Goal: Information Seeking & Learning: Learn about a topic

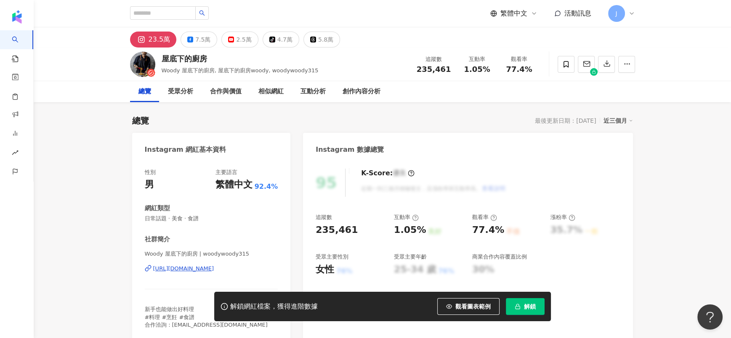
click at [516, 305] on icon "button" at bounding box center [518, 307] width 6 height 6
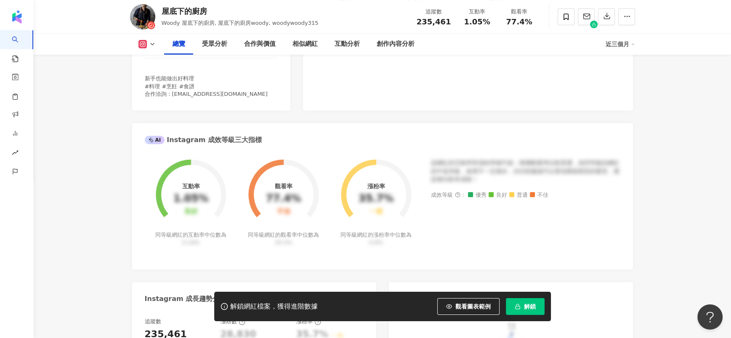
scroll to position [252, 0]
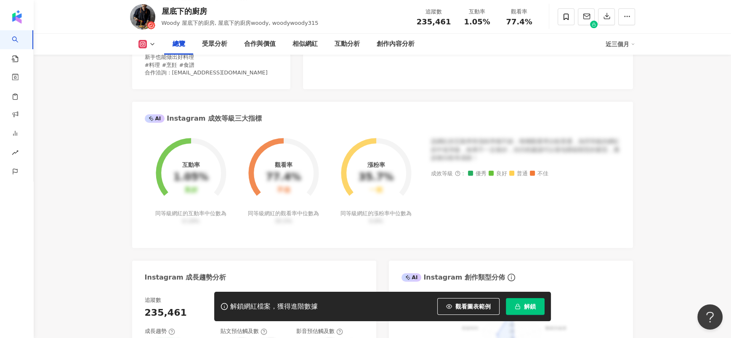
click at [516, 306] on rect "button" at bounding box center [517, 307] width 5 height 3
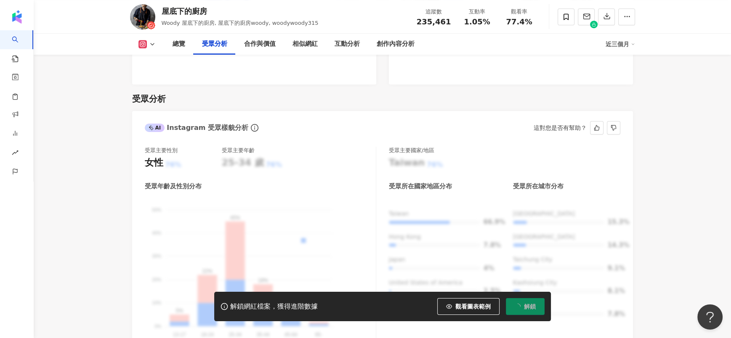
scroll to position [946, 0]
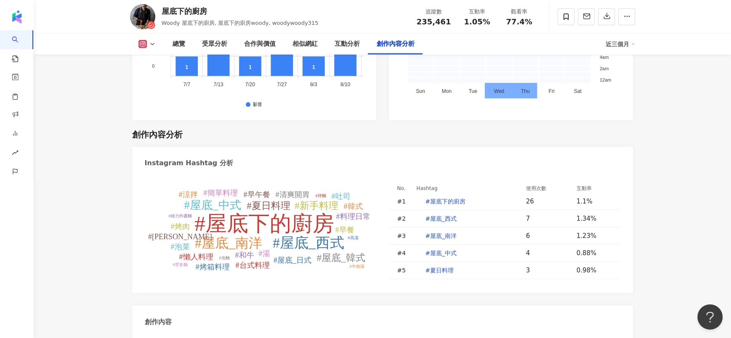
scroll to position [2495, 0]
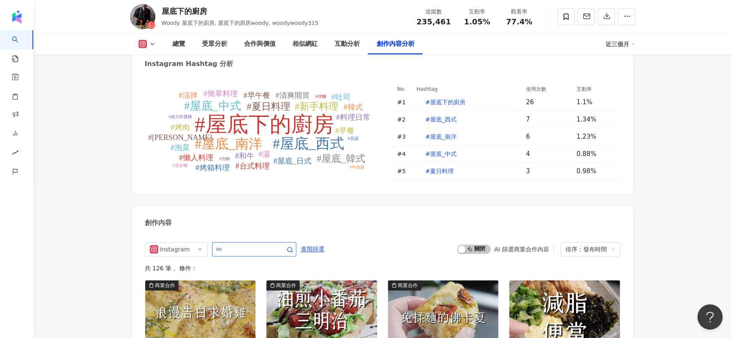
click at [236, 244] on input "text" at bounding box center [244, 249] width 59 height 10
type input "**"
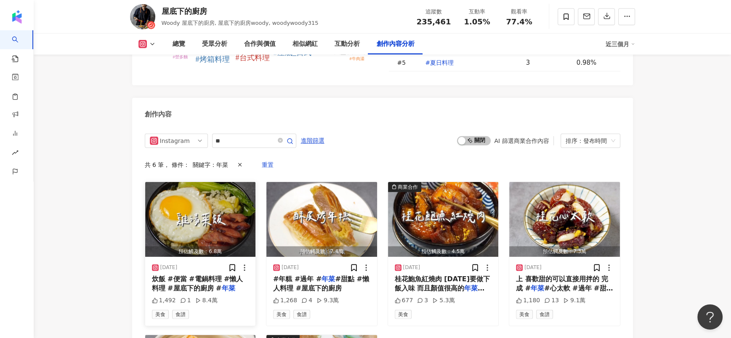
click at [220, 275] on span "炊飯 #便當 #電鍋料理 #懶人料理 #屋底下的廚房 #" at bounding box center [197, 283] width 91 height 17
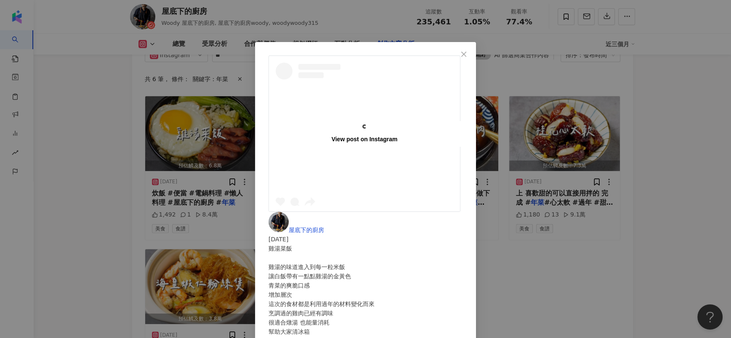
scroll to position [2730, 0]
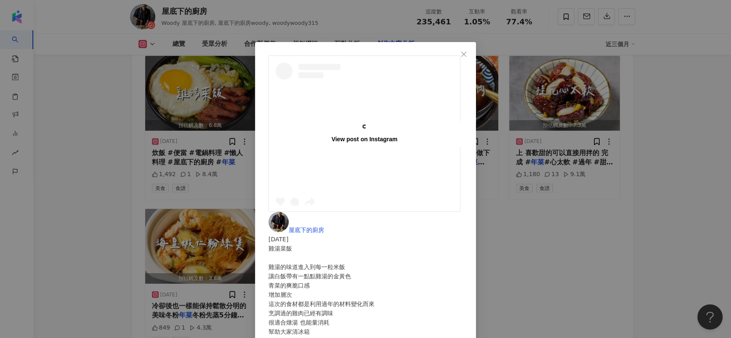
click at [551, 278] on div "View post on Instagram 屋底下的廚房 2025/2/3 雞湯菜飯 雞湯的味道進入到每一粒米飯 讓白飯帶有一點點雞湯的金黃色 青菜的爽脆口…" at bounding box center [365, 169] width 731 height 338
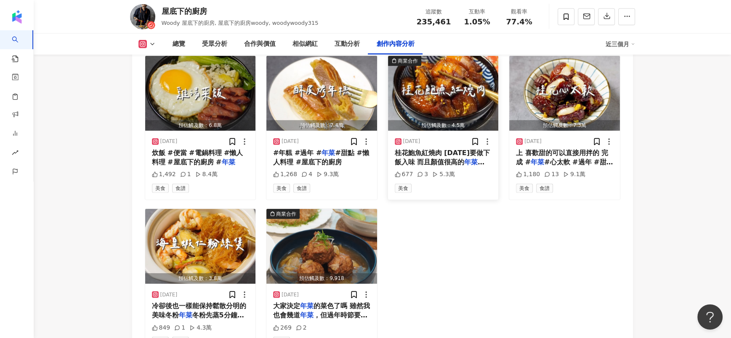
click at [471, 167] on span at bounding box center [443, 270] width 97 height 206
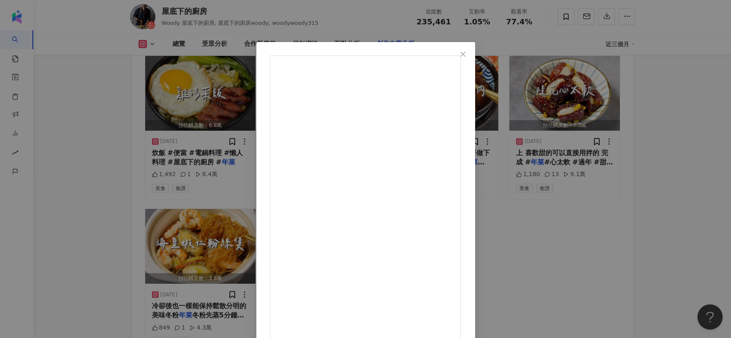
scroll to position [199, 0]
click at [585, 258] on div "屋底下的廚房 2025/1/24 677 3 5.3萬 查看原始貼文" at bounding box center [365, 169] width 731 height 338
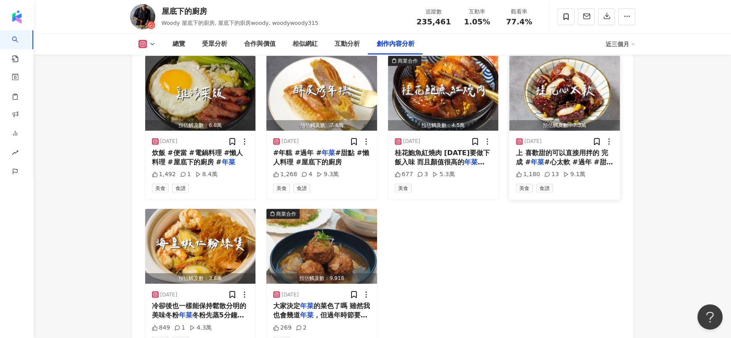
click at [573, 158] on span "#心太軟 #過年 #甜點 #點心" at bounding box center [564, 166] width 97 height 17
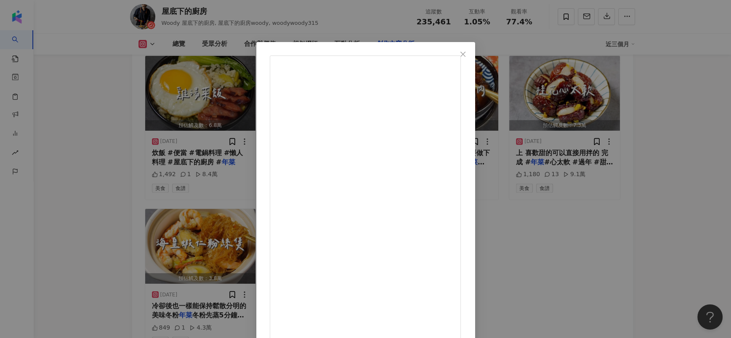
scroll to position [40, 0]
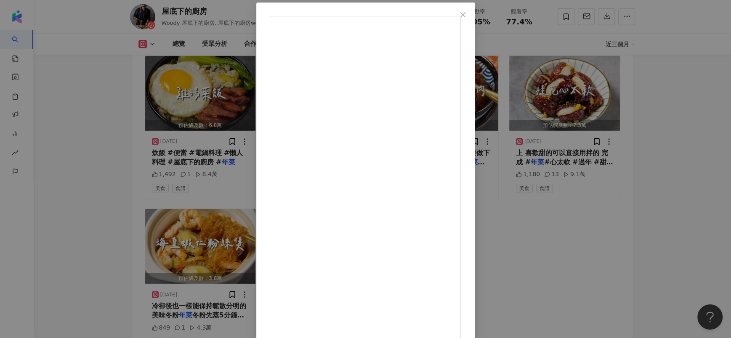
click at [630, 216] on div "屋底下的廚房 2025/1/22 桂花心太軟 過年又要到了 心太軟之前的過年有做過 非常簡單方便 而且不容易難吃 所以今年又來分享 可以做給親朋好友 吃甜甜 …" at bounding box center [365, 169] width 731 height 338
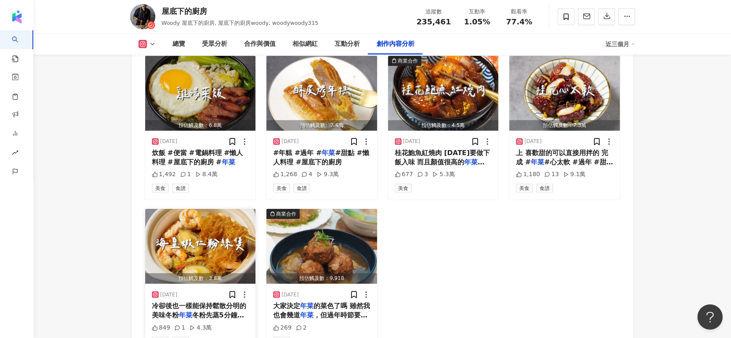
click at [187, 311] on mark "年菜" at bounding box center [185, 315] width 13 height 8
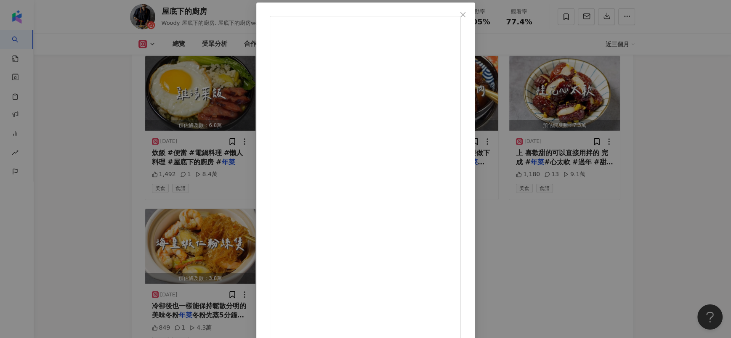
drag, startPoint x: 610, startPoint y: 192, endPoint x: 556, endPoint y: 182, distance: 55.2
click at [610, 193] on div "屋底下的廚房 2025/1/15 海皇蝦仁粉絲煲 今天要做Q彈入味 冷卻後也一樣能保持鬆散分明的 美味冬粉年菜 冬粉先蒸5分鐘再泡水 可以讓冬粉不易沾黏 也更…" at bounding box center [365, 169] width 731 height 338
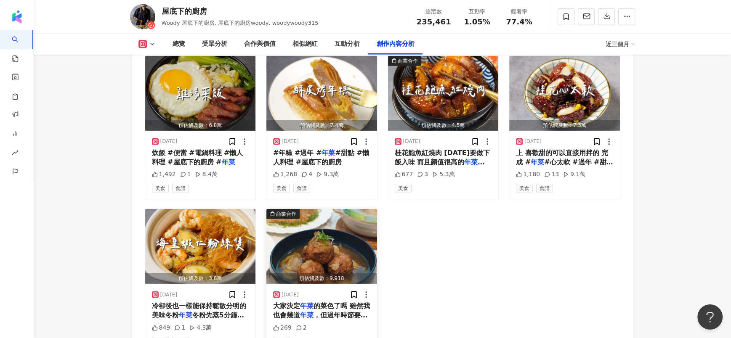
click at [332, 209] on img "button" at bounding box center [321, 246] width 111 height 75
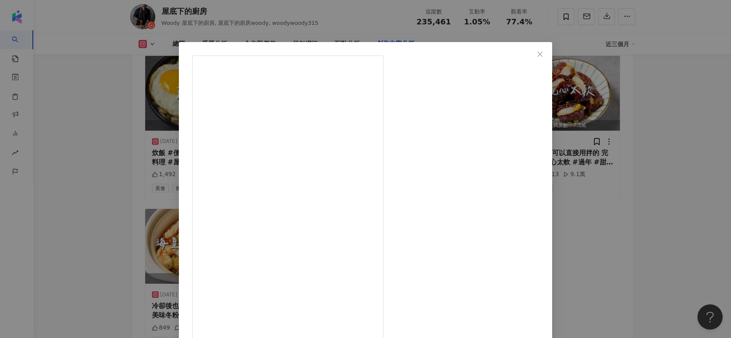
drag, startPoint x: 426, startPoint y: 109, endPoint x: 496, endPoint y: 208, distance: 122.0
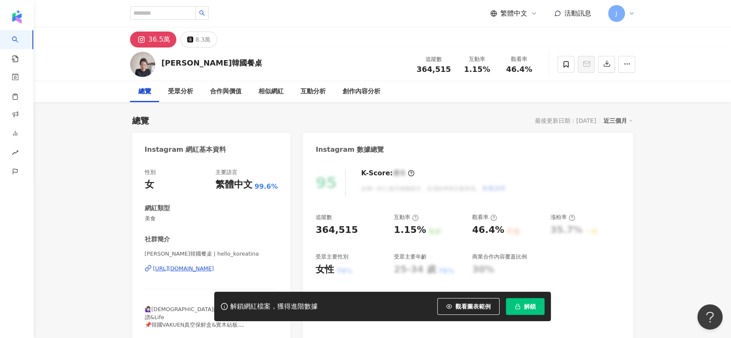
click at [528, 308] on span "解鎖" at bounding box center [530, 306] width 12 height 7
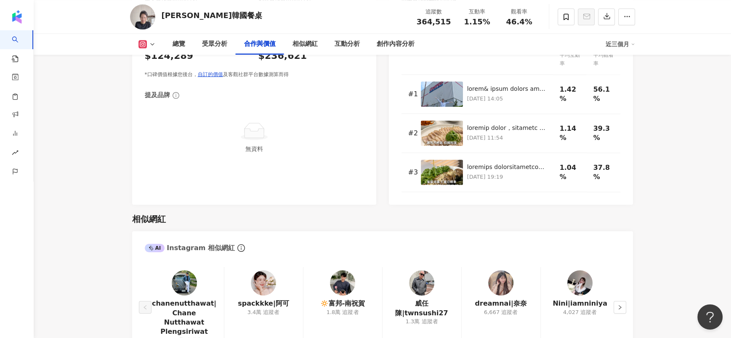
scroll to position [998, 0]
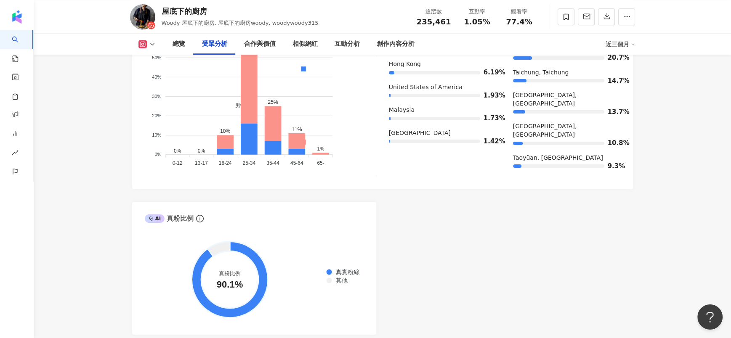
scroll to position [746, 0]
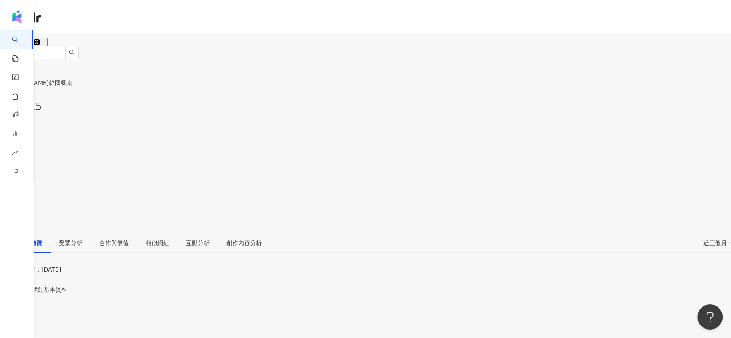
scroll to position [51, 0]
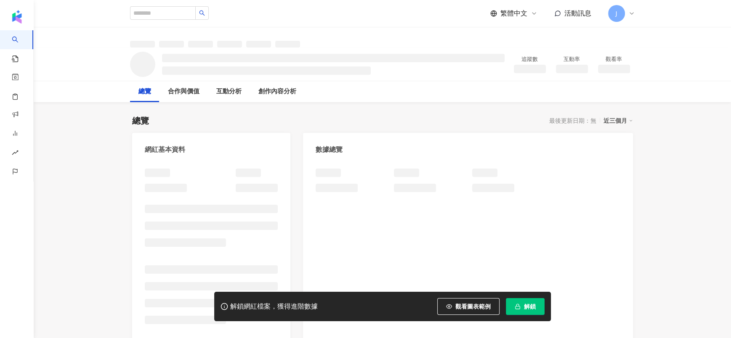
click at [524, 303] on span "解鎖" at bounding box center [530, 306] width 12 height 7
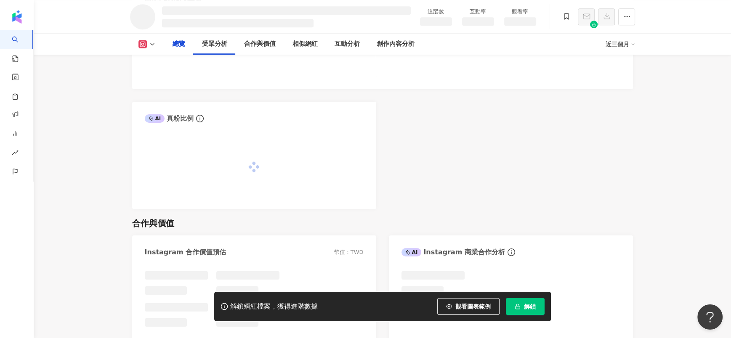
scroll to position [333, 0]
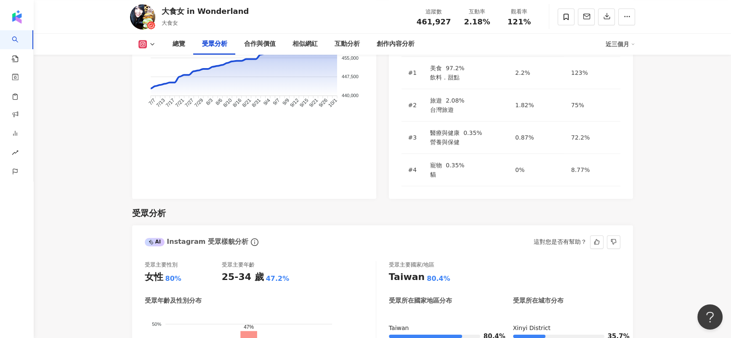
scroll to position [746, 0]
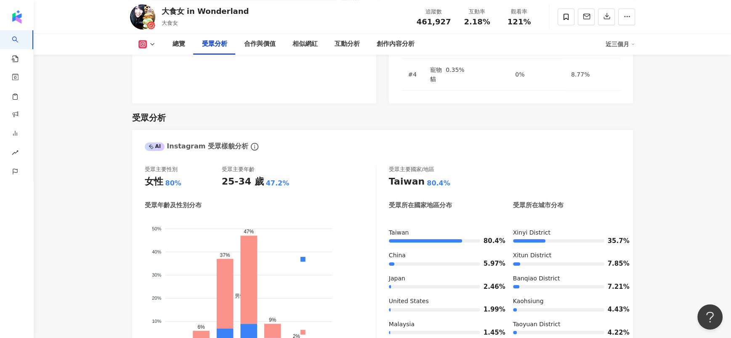
drag, startPoint x: 706, startPoint y: 161, endPoint x: 739, endPoint y: 128, distance: 47.0
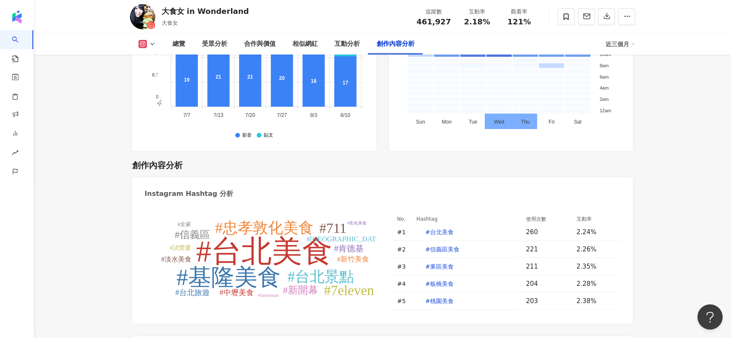
scroll to position [2386, 0]
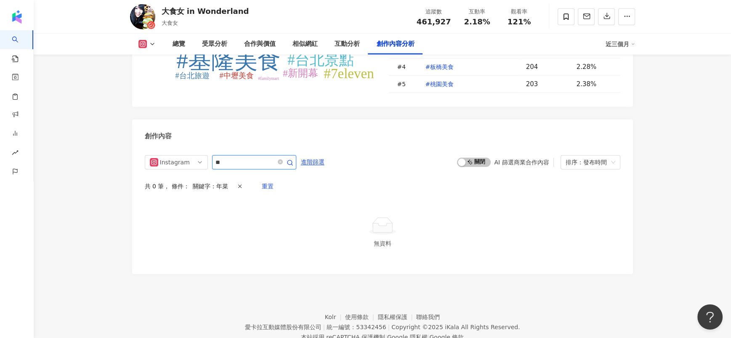
scroll to position [2541, 0]
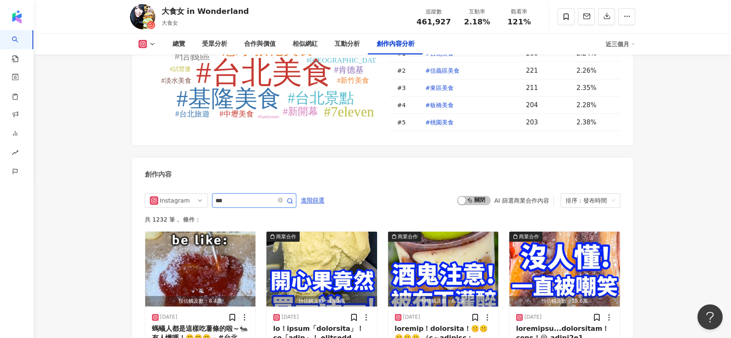
scroll to position [2579, 0]
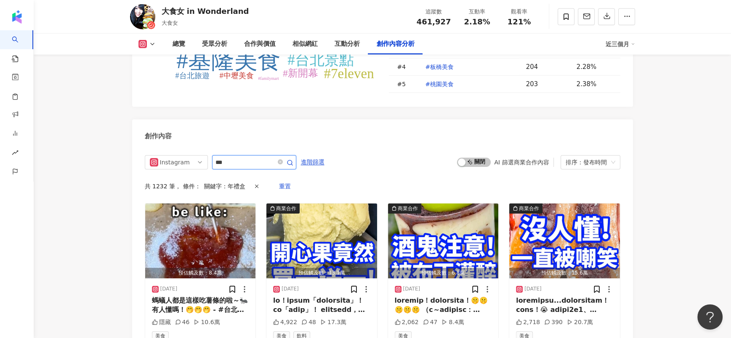
click at [220, 157] on input "***" at bounding box center [244, 162] width 59 height 10
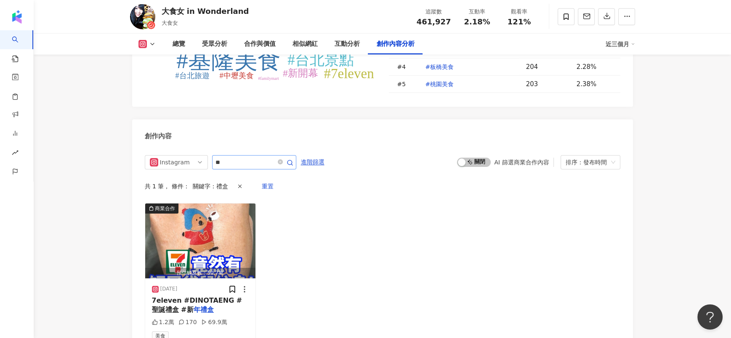
click at [250, 155] on span "**" at bounding box center [254, 162] width 84 height 14
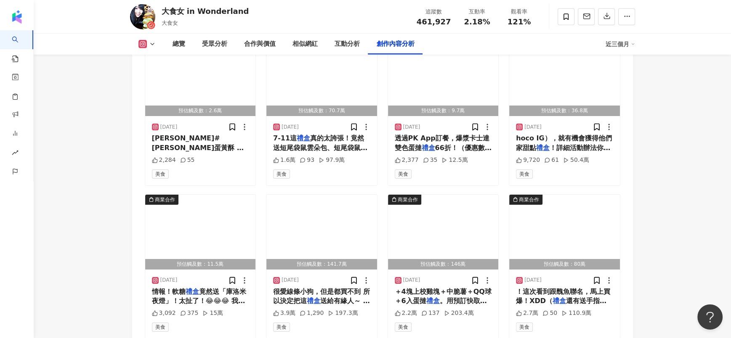
scroll to position [2958, 0]
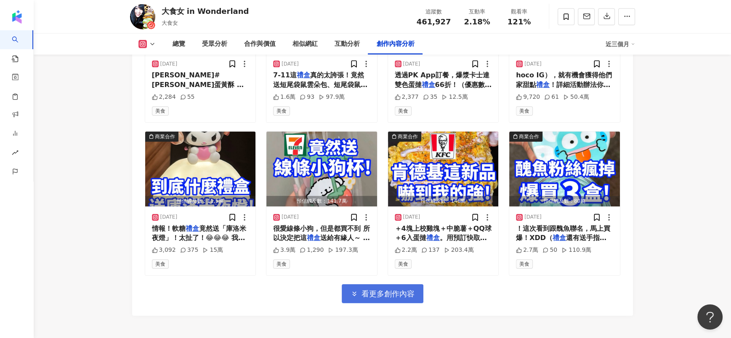
click at [371, 289] on span "看更多創作內容" at bounding box center [387, 293] width 53 height 9
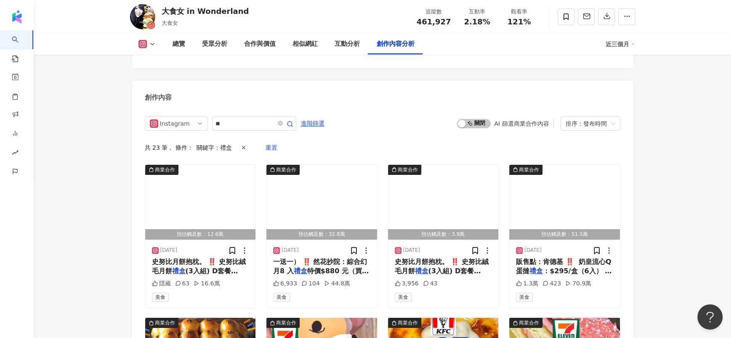
scroll to position [2579, 0]
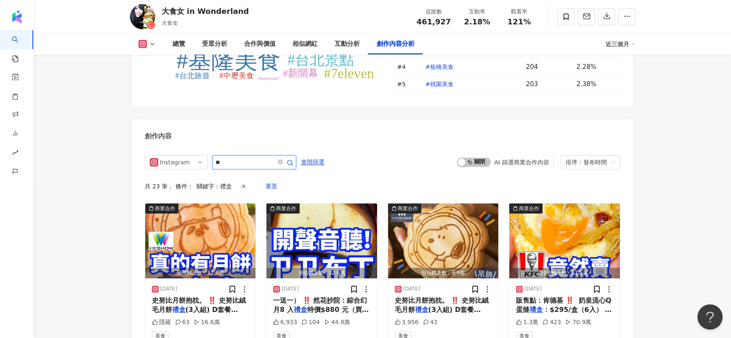
click at [243, 157] on input "**" at bounding box center [244, 162] width 59 height 10
type input "***"
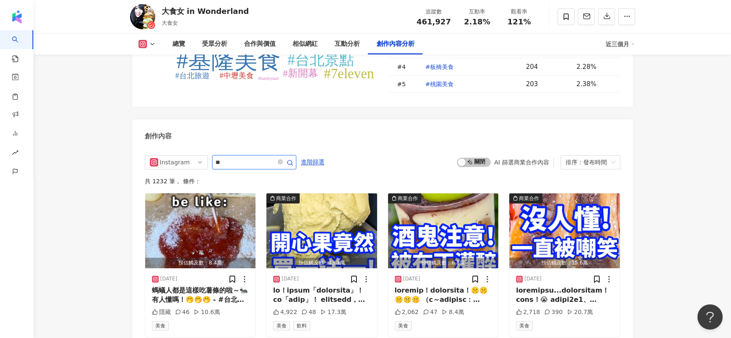
type input "**"
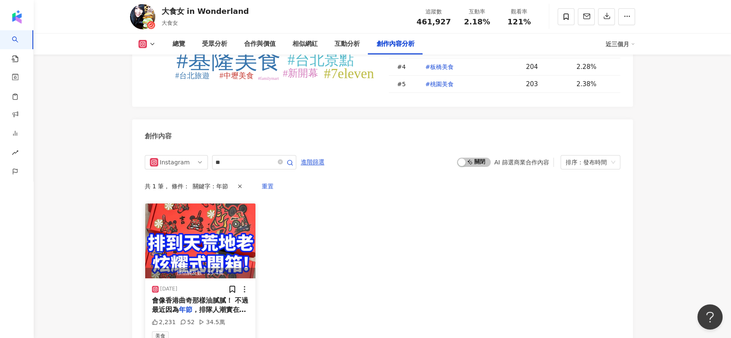
click at [216, 306] on span "，排隊人潮實在太可怕… 建議大家可以" at bounding box center [199, 314] width 94 height 17
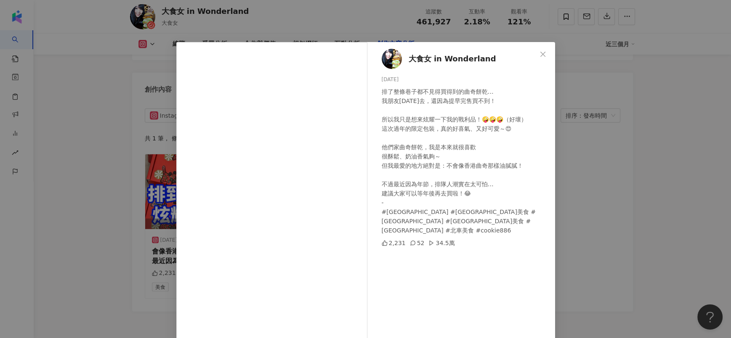
scroll to position [2579, 0]
click at [454, 203] on div "排了整條巷子都不見得買得到的曲奇餅乾… 我朋友[DATE]去，還因為提早完售買不到！ 所以我只是想來炫耀一下我的戰利品！🤪🤪🤪（好壞） 這次過年的限定包裝，真…" at bounding box center [465, 161] width 167 height 148
click at [612, 199] on div "大食女 in Wonderland [DATE] 排了整條巷子都不見得買得到的曲奇餅乾… 我朋友[DATE]去，還因為提早完售買不到！ 所以我只是想來炫耀一下…" at bounding box center [365, 169] width 731 height 338
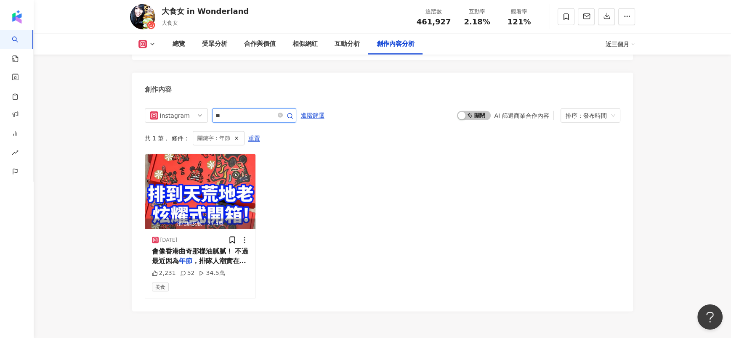
click at [228, 111] on input "**" at bounding box center [244, 116] width 59 height 10
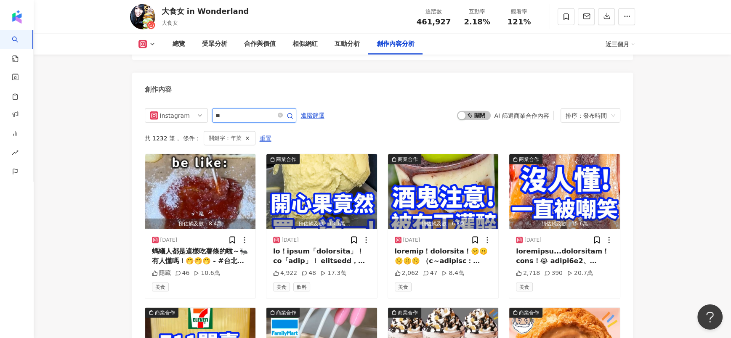
click at [228, 111] on input "**" at bounding box center [244, 116] width 59 height 10
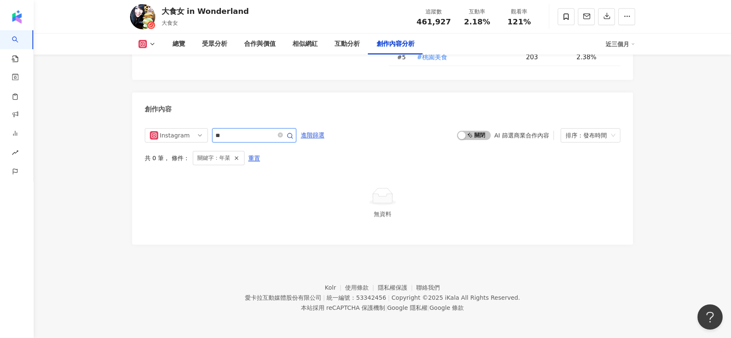
scroll to position [2541, 0]
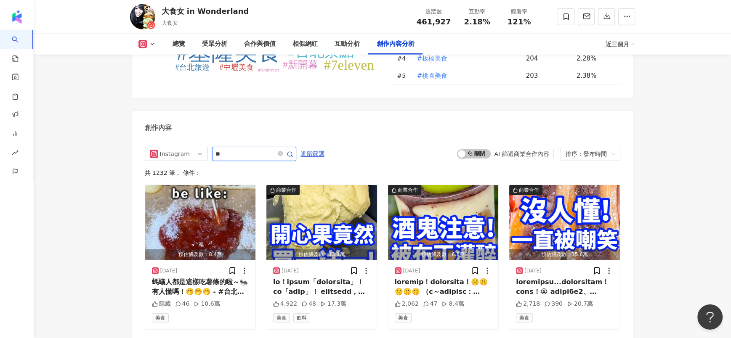
type input "*"
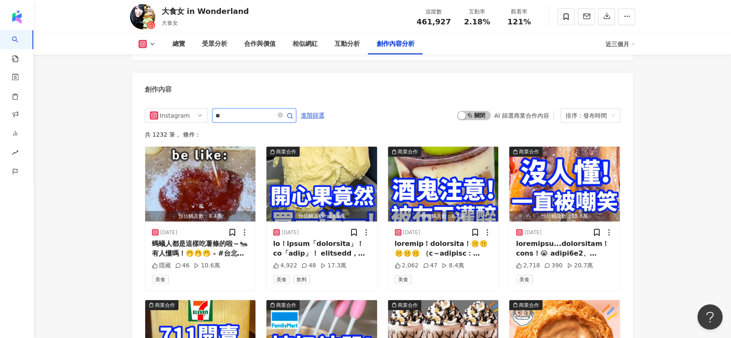
type input "**"
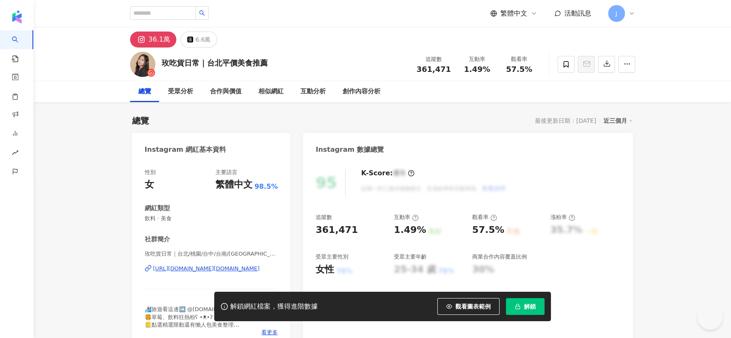
click at [539, 313] on button "解鎖" at bounding box center [525, 306] width 39 height 17
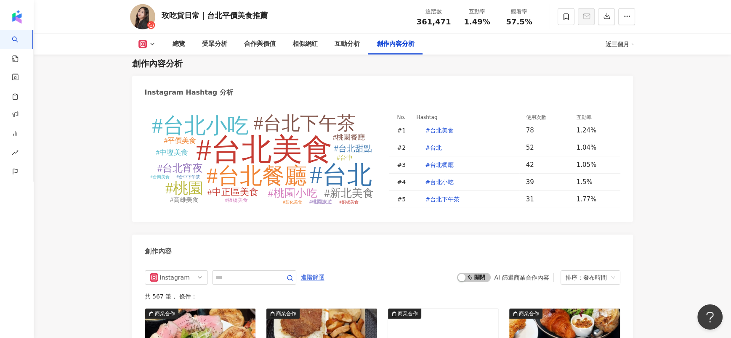
scroll to position [2513, 0]
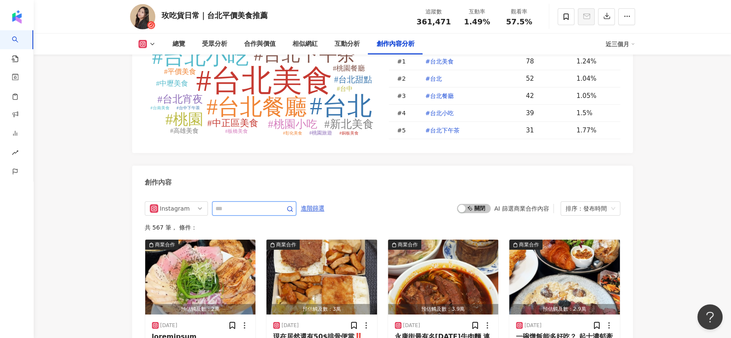
click at [233, 204] on input "text" at bounding box center [244, 209] width 59 height 10
type input "**"
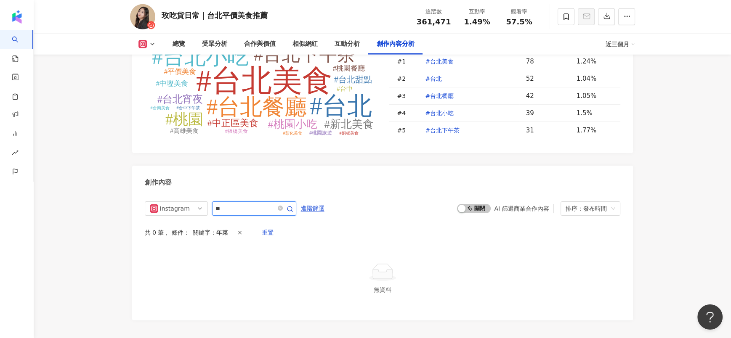
scroll to position [2554, 0]
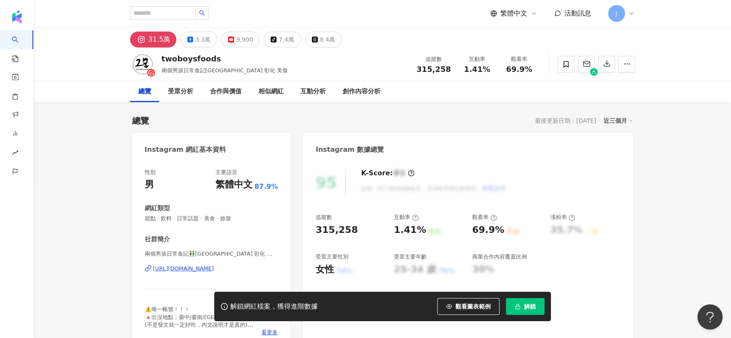
click at [214, 267] on div "https://www.instagram.com/twoboysfoods/" at bounding box center [183, 269] width 61 height 8
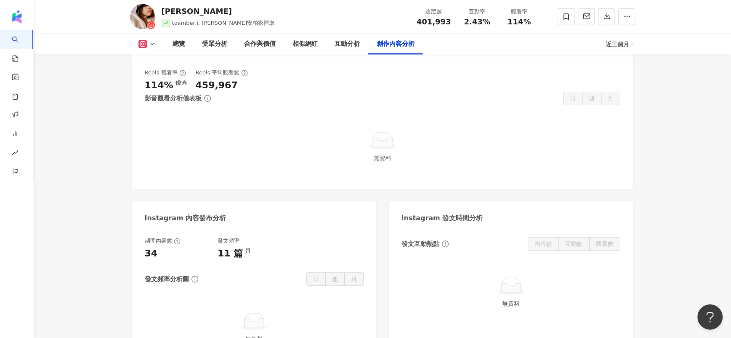
scroll to position [2274, 0]
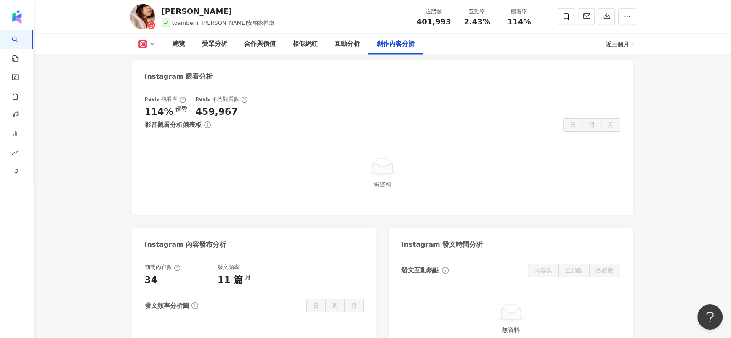
type input "*"
type input "**"
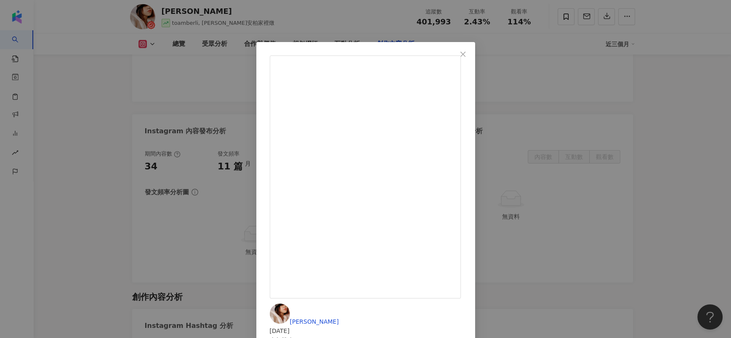
scroll to position [0, 0]
click at [665, 241] on div "[PERSON_NAME][DATE] 今年策略 紅包（袋）買大一點😉 沒有啦～越孝順 才會越富有！ 在家幾乎不下廚 今年決定要體恤一下 除夕還要上班的爸媽 …" at bounding box center [365, 169] width 731 height 338
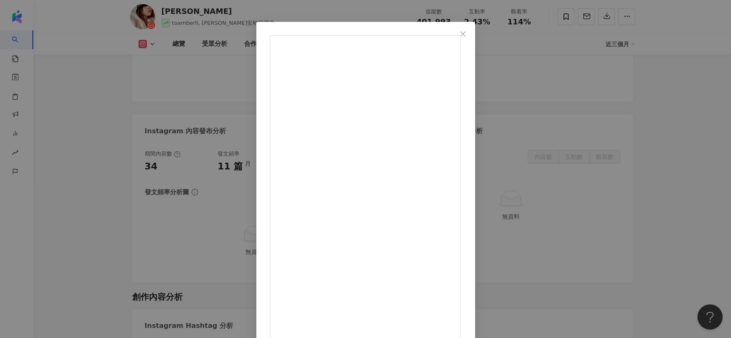
scroll to position [40, 0]
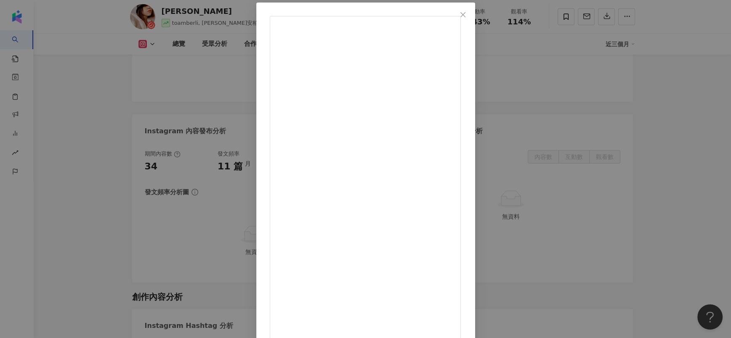
click at [596, 207] on div "[PERSON_NAME][DATE] #芥末美乃滋鳳尾蝦球 一道簡單又保證會大獲好評的過年料理🧨 說到蝦球絕對少不了那最經典的台灣味搭配 『桂冠[PERSO…" at bounding box center [365, 169] width 731 height 338
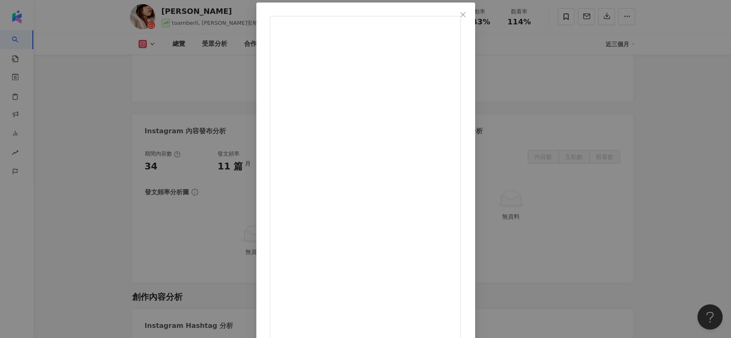
click at [713, 191] on div "[PERSON_NAME][DATE] 開心果羊排輕鬆上桌 完整食譜 留言+1傳給你！ 完美的熟度配上酥香的外殼 真的是會想吃乾抹淨😌😌 開心果吃不完就這樣做…" at bounding box center [365, 169] width 731 height 338
